Goal: Navigation & Orientation: Understand site structure

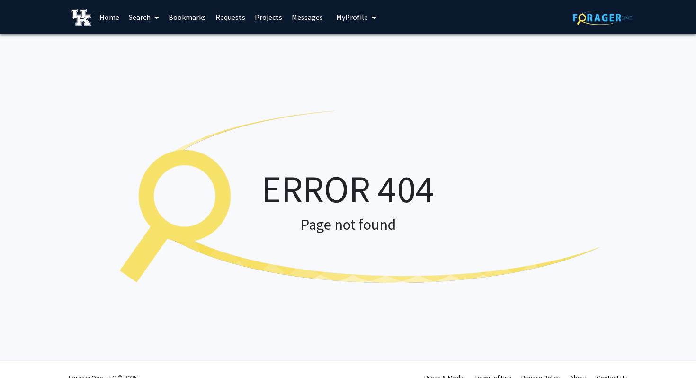
click at [227, 13] on link "Requests" at bounding box center [230, 16] width 39 height 33
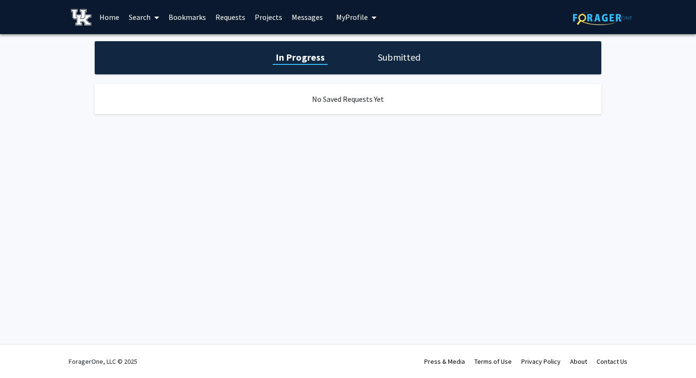
click at [409, 57] on h1 "Submitted" at bounding box center [399, 57] width 48 height 13
click at [291, 62] on h1 "In Progress" at bounding box center [298, 57] width 51 height 13
click at [339, 17] on span "My Profile" at bounding box center [352, 16] width 32 height 9
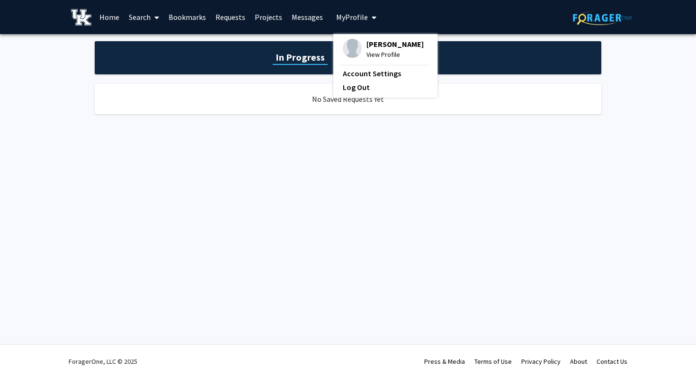
click at [112, 18] on link "Home" at bounding box center [109, 16] width 29 height 33
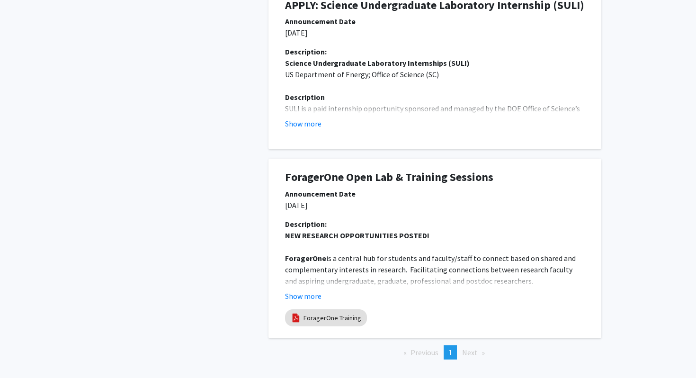
scroll to position [544, 0]
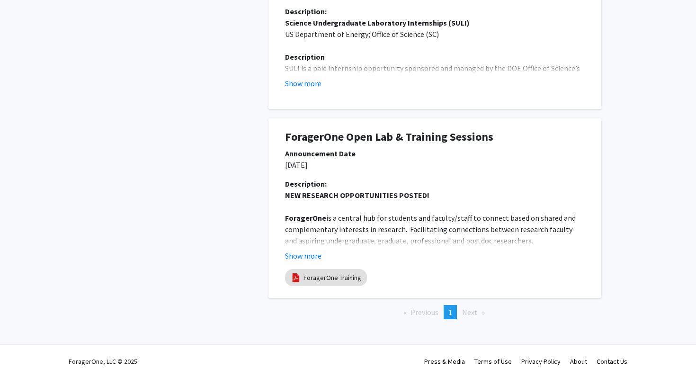
click at [467, 311] on span "Next page" at bounding box center [470, 311] width 16 height 9
click at [472, 311] on span "Next page" at bounding box center [470, 311] width 16 height 9
click at [422, 314] on span "Previous page" at bounding box center [424, 311] width 28 height 9
click at [456, 313] on li "You're on page 1" at bounding box center [449, 312] width 13 height 14
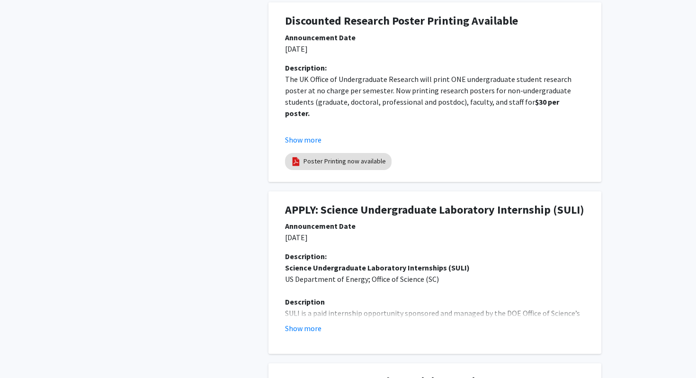
scroll to position [0, 0]
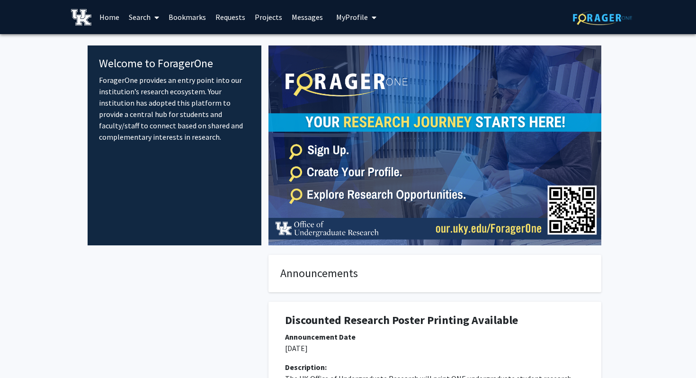
click at [140, 19] on link "Search" at bounding box center [144, 16] width 40 height 33
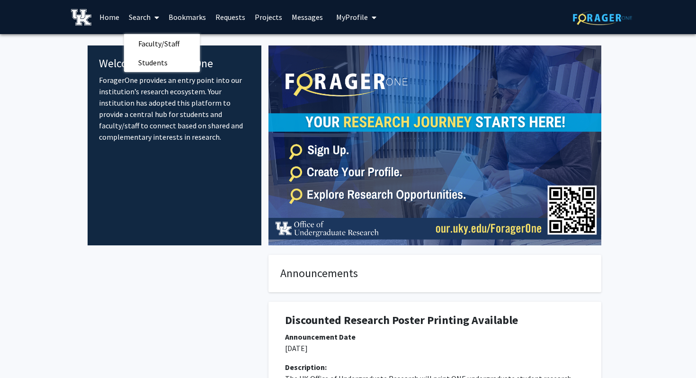
click at [194, 16] on link "Bookmarks" at bounding box center [187, 16] width 47 height 33
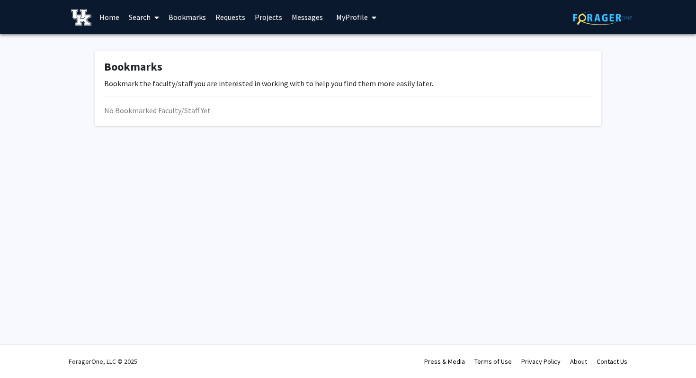
click at [170, 115] on div "No Bookmarked Faculty/Staff Yet" at bounding box center [347, 110] width 487 height 11
click at [228, 18] on link "Requests" at bounding box center [230, 16] width 39 height 33
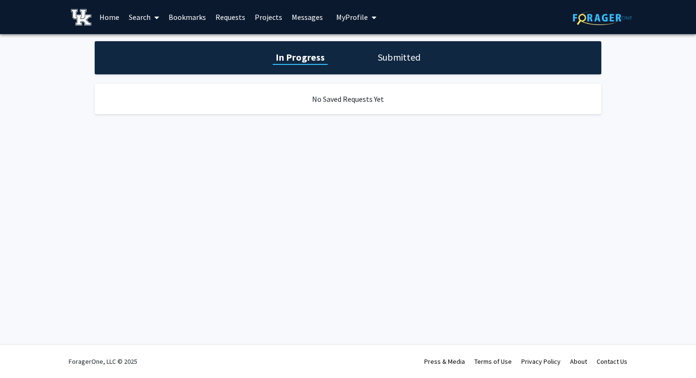
click at [282, 15] on link "Projects" at bounding box center [268, 16] width 37 height 33
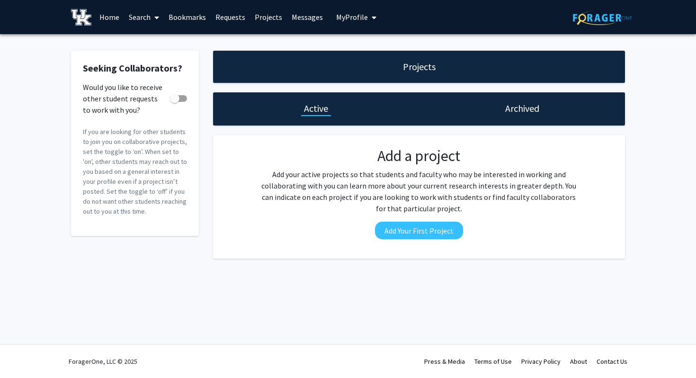
click at [421, 72] on h1 "Projects" at bounding box center [419, 66] width 33 height 13
click at [264, 20] on link "Projects" at bounding box center [268, 16] width 37 height 33
click at [303, 16] on link "Messages" at bounding box center [307, 16] width 41 height 33
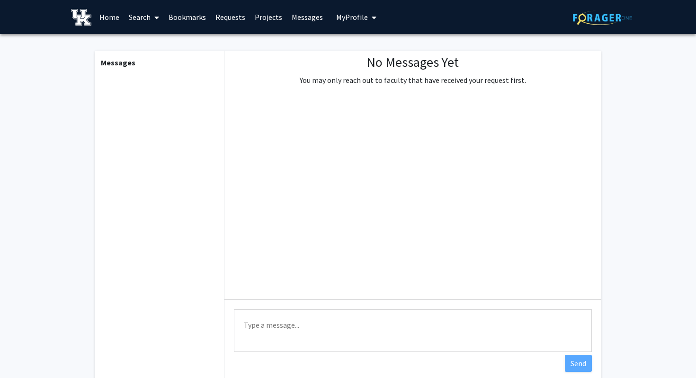
click at [346, 21] on span "My Profile" at bounding box center [352, 16] width 32 height 9
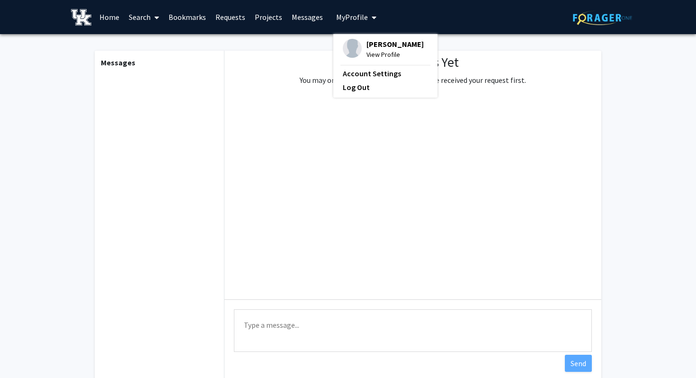
click at [102, 22] on link "Home" at bounding box center [109, 16] width 29 height 33
